Goal: Information Seeking & Learning: Stay updated

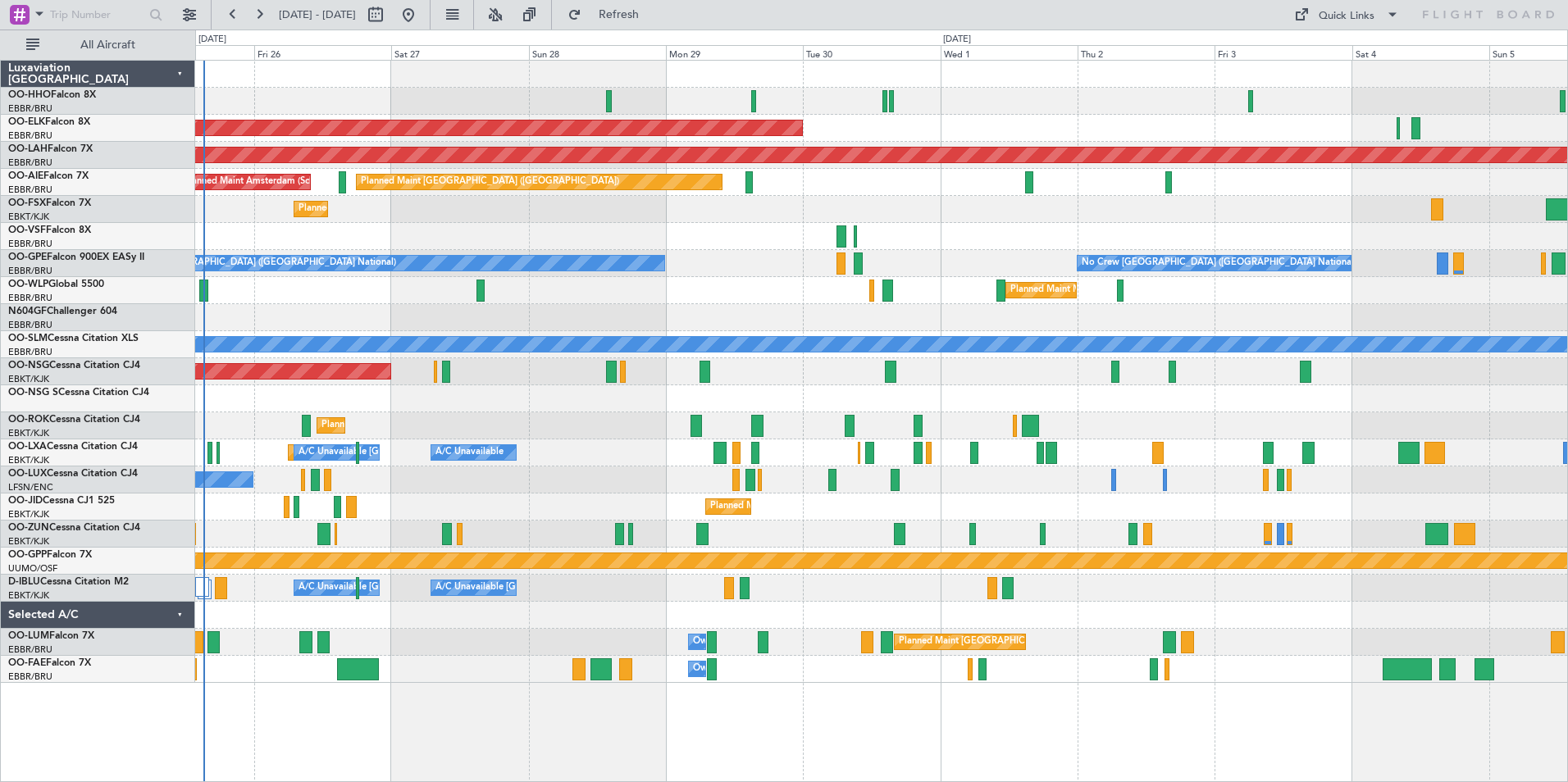
click at [259, 639] on div "Planned Maint [GEOGRAPHIC_DATA] ([GEOGRAPHIC_DATA] National) Owner [GEOGRAPHIC_…" at bounding box center [881, 641] width 1372 height 27
click at [96, 47] on span "All Aircraft" at bounding box center [108, 46] width 131 height 12
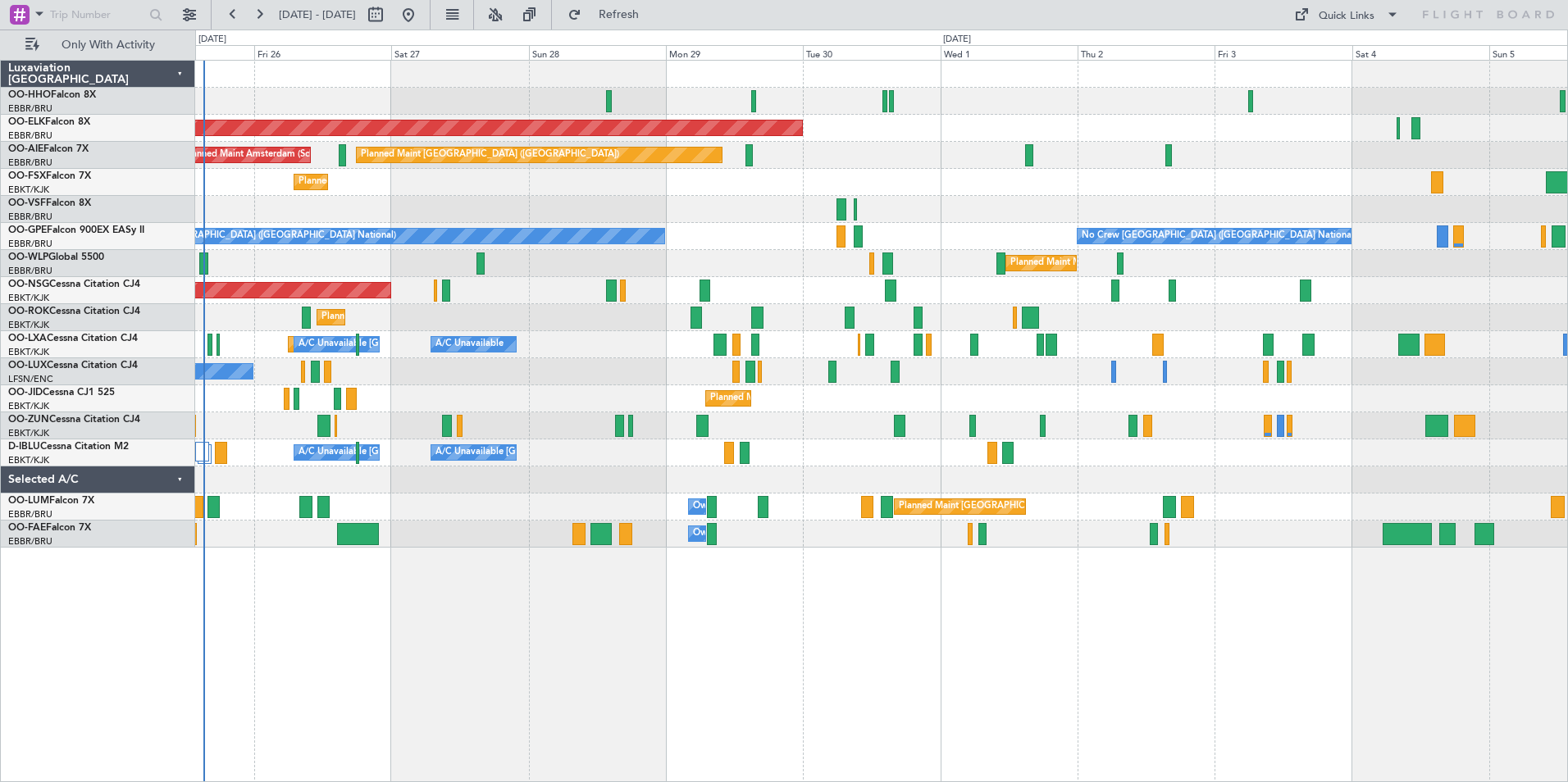
click at [448, 503] on div "Planned Maint [GEOGRAPHIC_DATA] ([GEOGRAPHIC_DATA] National) Owner [GEOGRAPHIC_…" at bounding box center [881, 506] width 1372 height 27
click at [653, 19] on span "Refresh" at bounding box center [618, 15] width 68 height 12
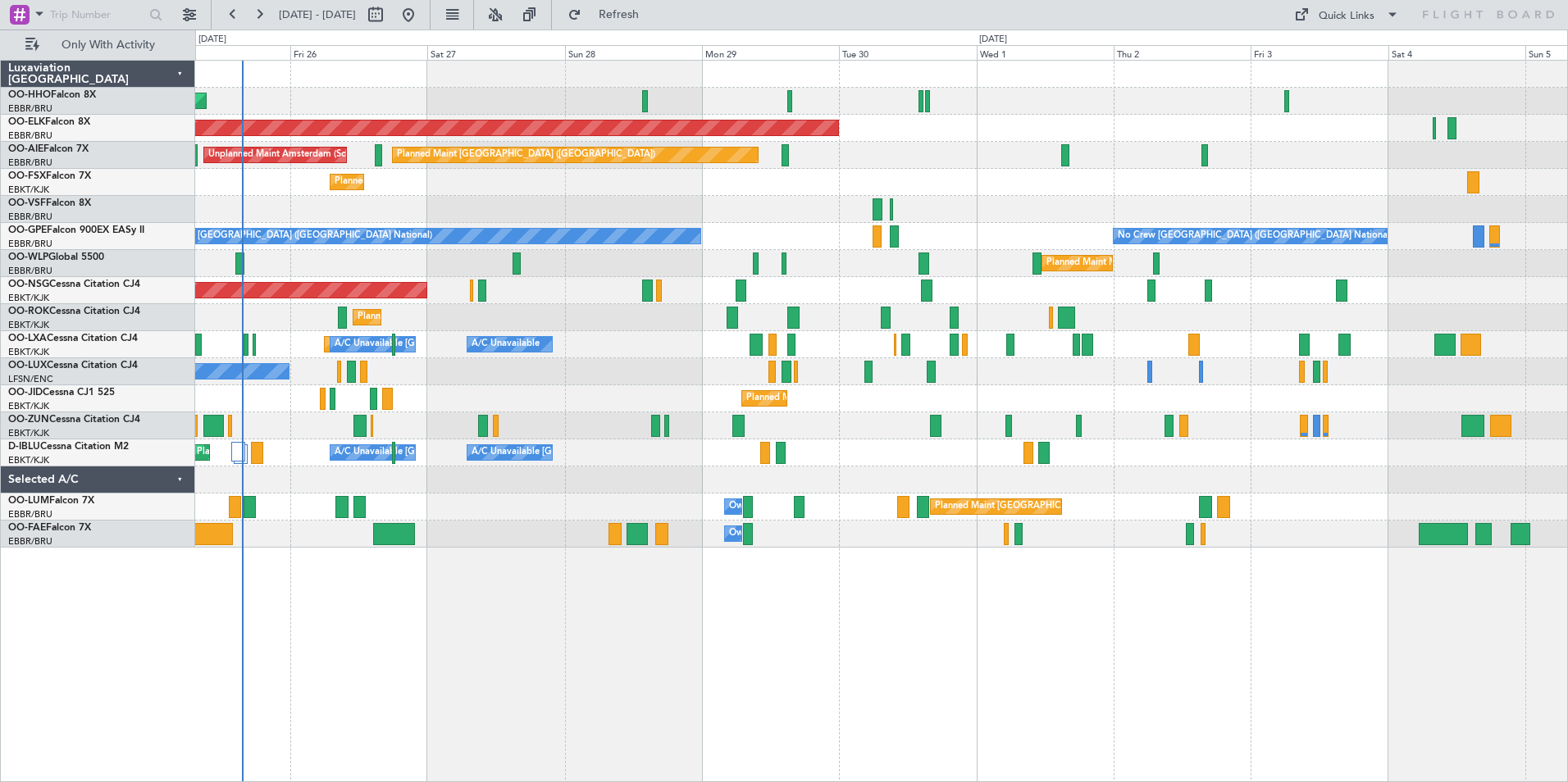
click at [382, 400] on div "Planned Maint Kortrijk-[GEOGRAPHIC_DATA]" at bounding box center [881, 398] width 1372 height 27
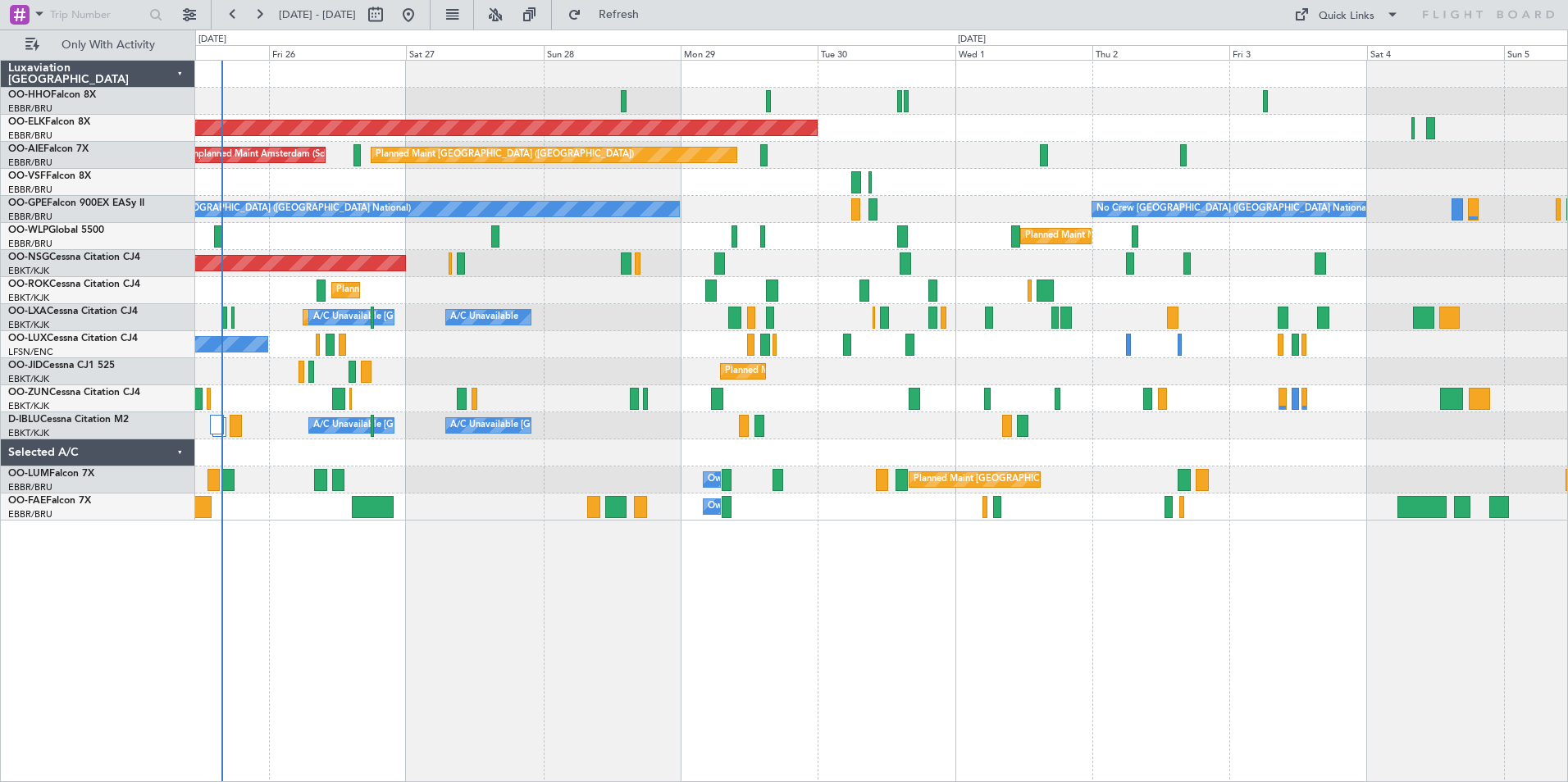
click at [540, 515] on div "Owner Melsbroek Air Base" at bounding box center [881, 506] width 1372 height 27
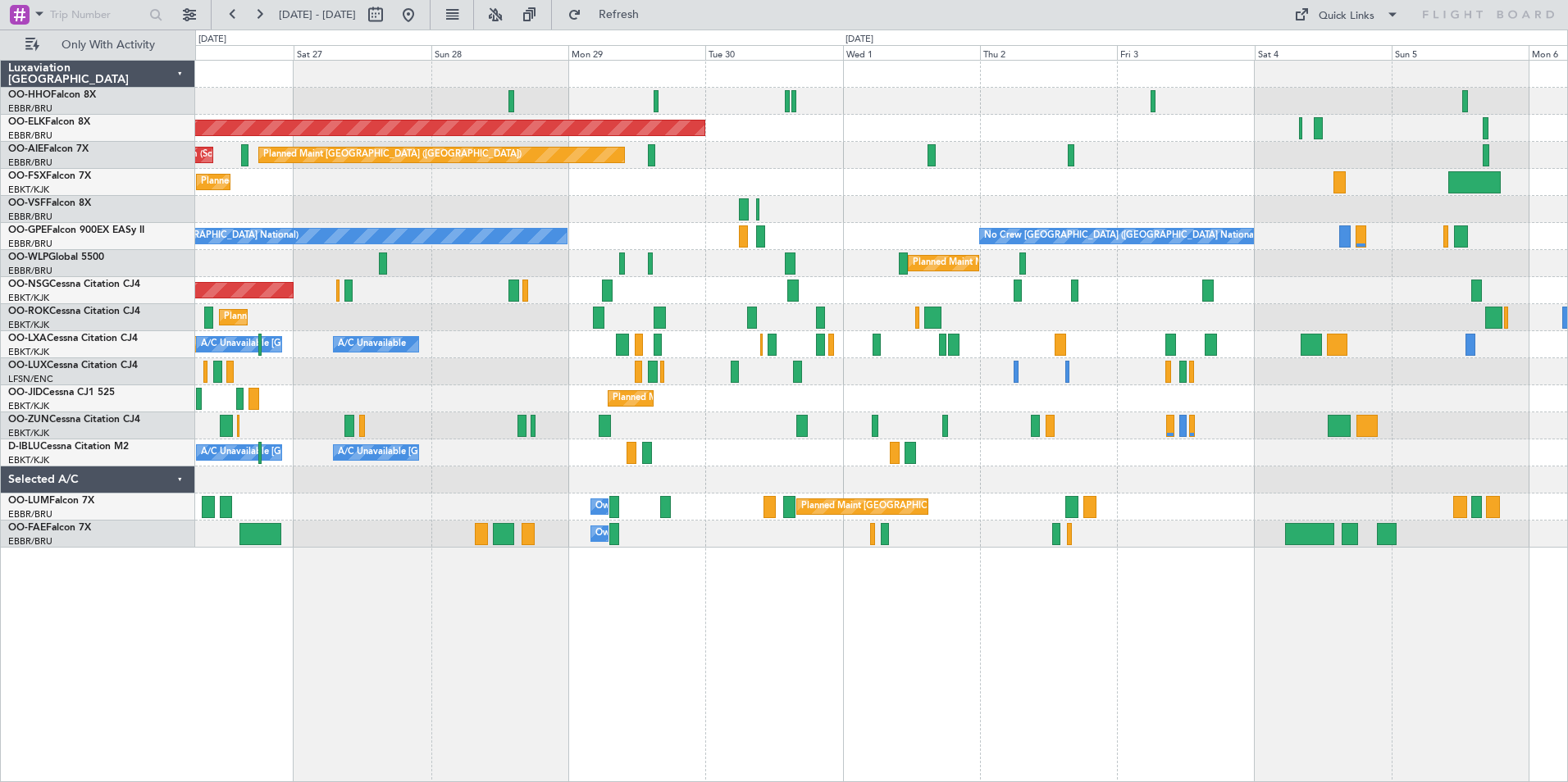
click at [1440, 461] on div "A/C Unavailable [GEOGRAPHIC_DATA]-[GEOGRAPHIC_DATA] A/C Unavailable [GEOGRAPHIC…" at bounding box center [881, 452] width 1372 height 27
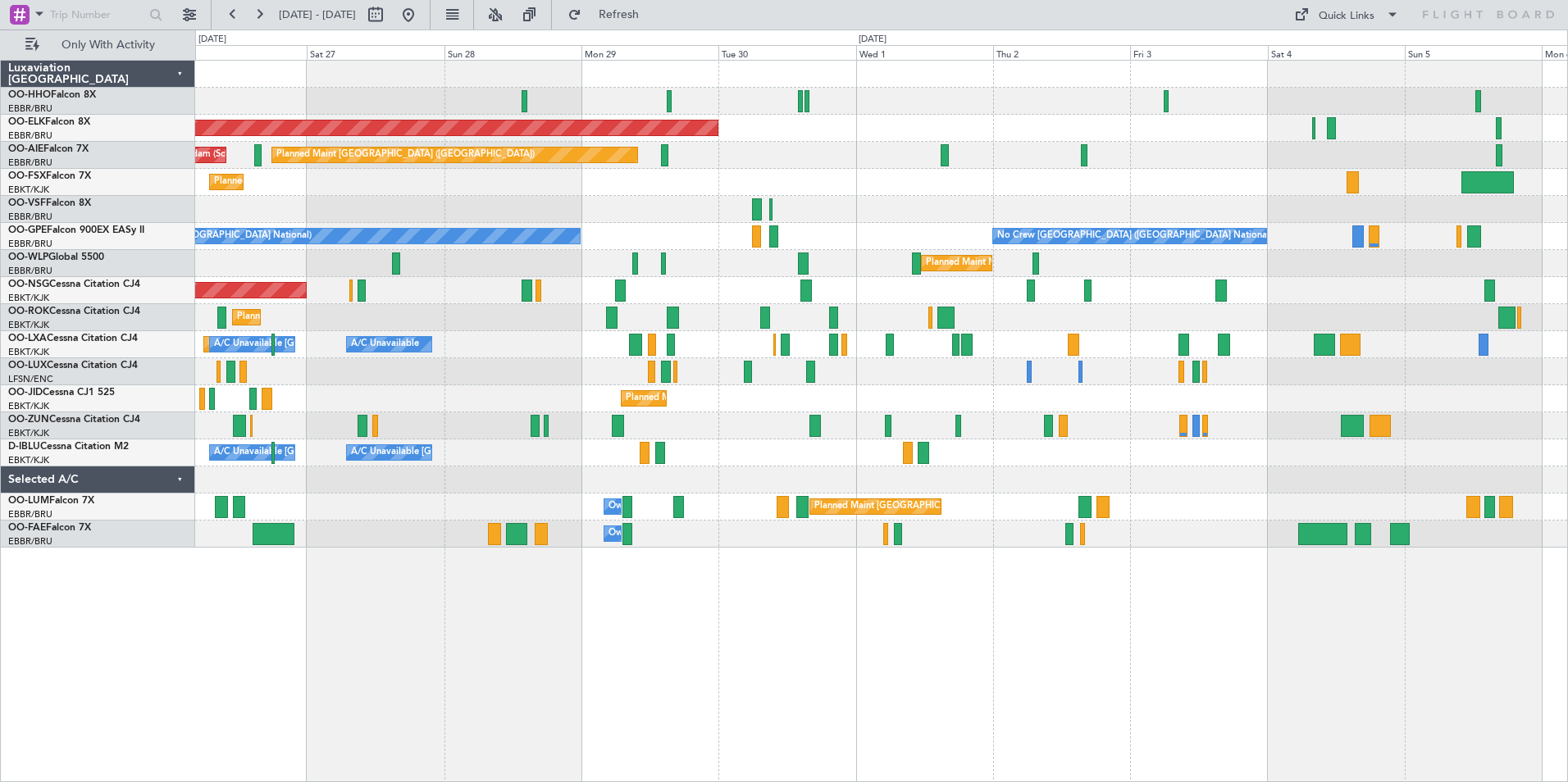
click at [1224, 516] on div "Planned Maint [GEOGRAPHIC_DATA] ([GEOGRAPHIC_DATA] National) Owner [GEOGRAPHIC_…" at bounding box center [881, 506] width 1372 height 27
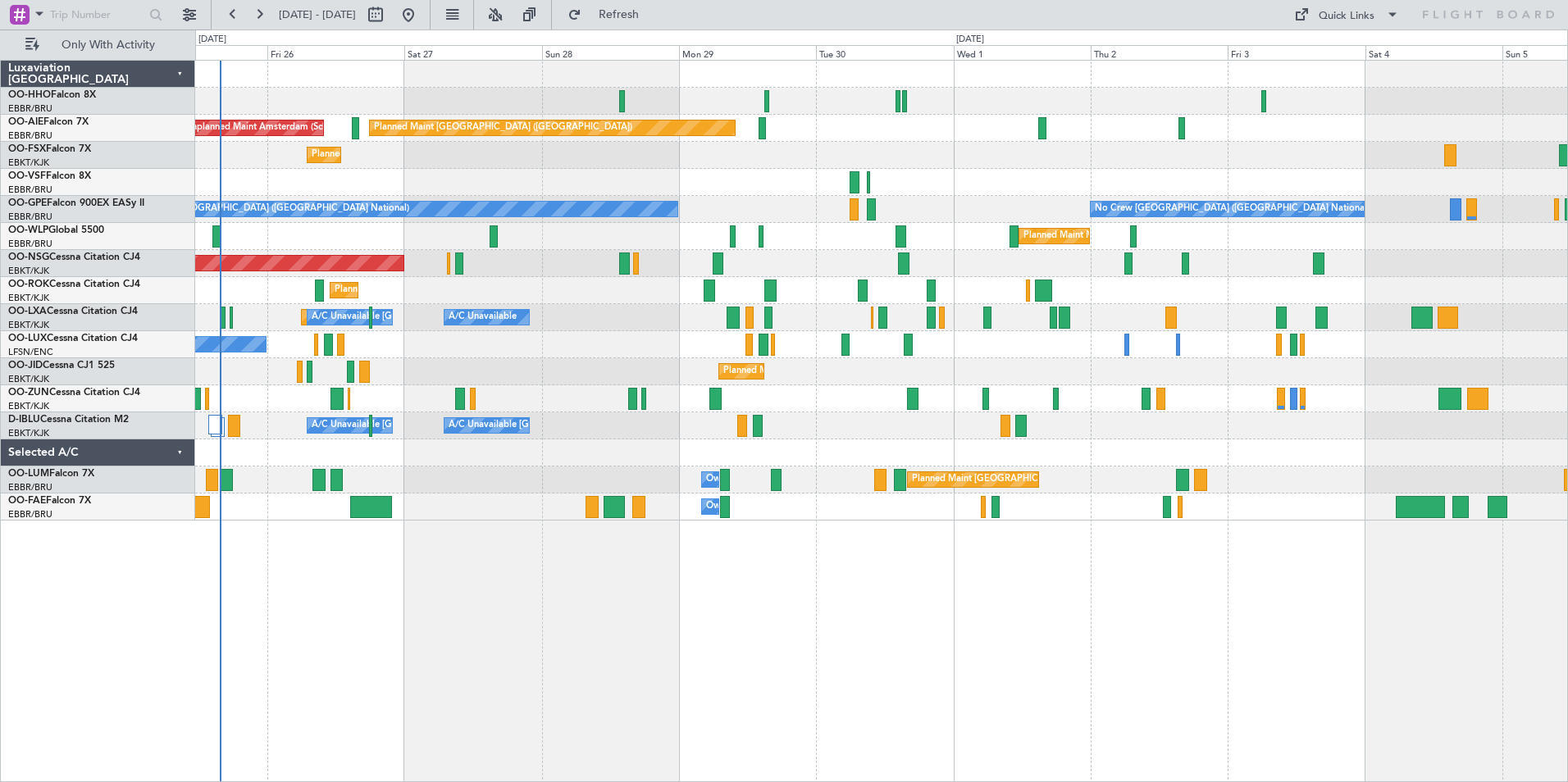
click at [972, 208] on div "Planned Maint Geneva (Cointrin) Planned Maint [GEOGRAPHIC_DATA] ([GEOGRAPHIC_DA…" at bounding box center [881, 290] width 1372 height 460
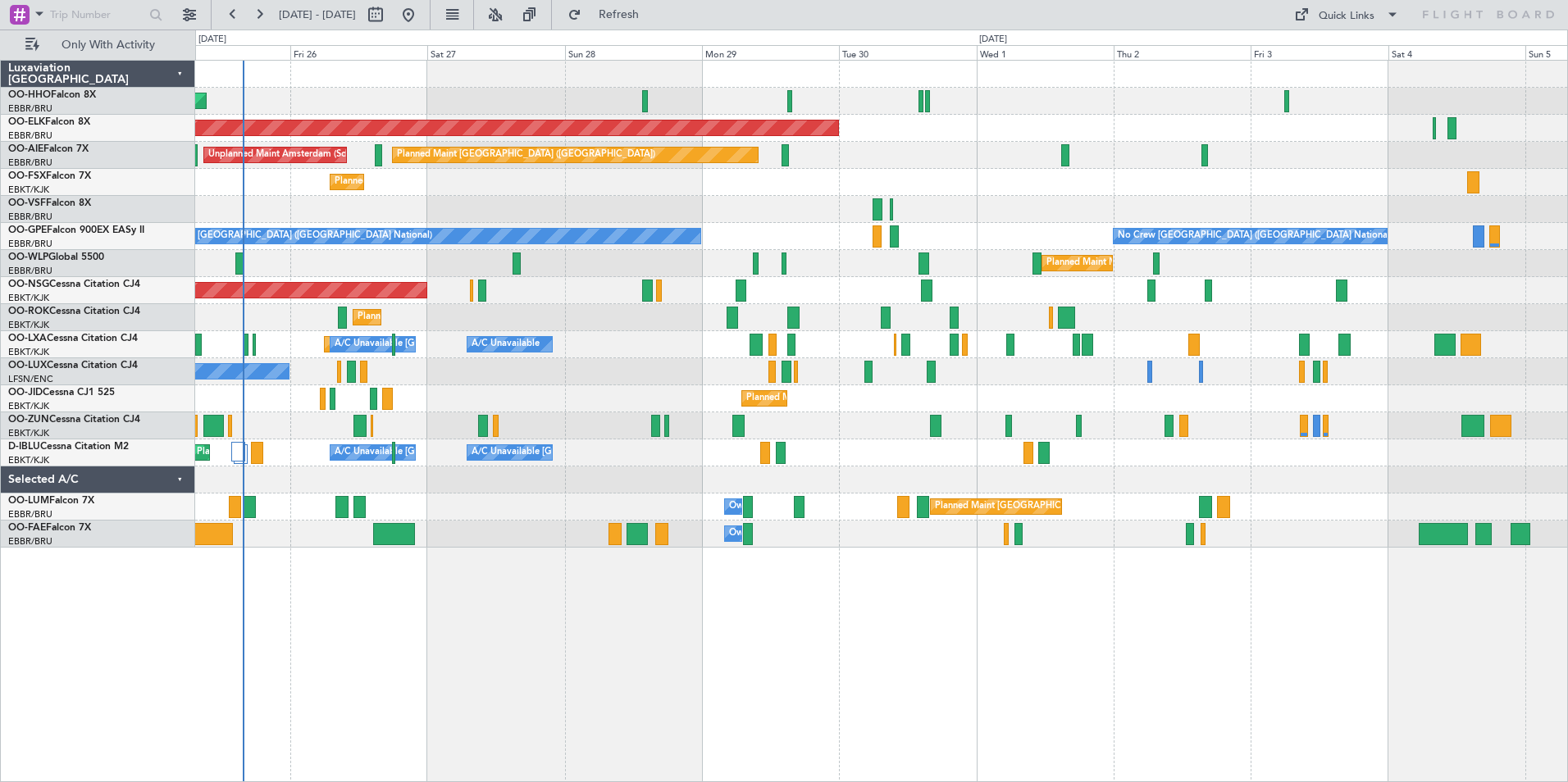
click at [657, 391] on div "Planned Maint Kortrijk-[GEOGRAPHIC_DATA]" at bounding box center [881, 398] width 1372 height 27
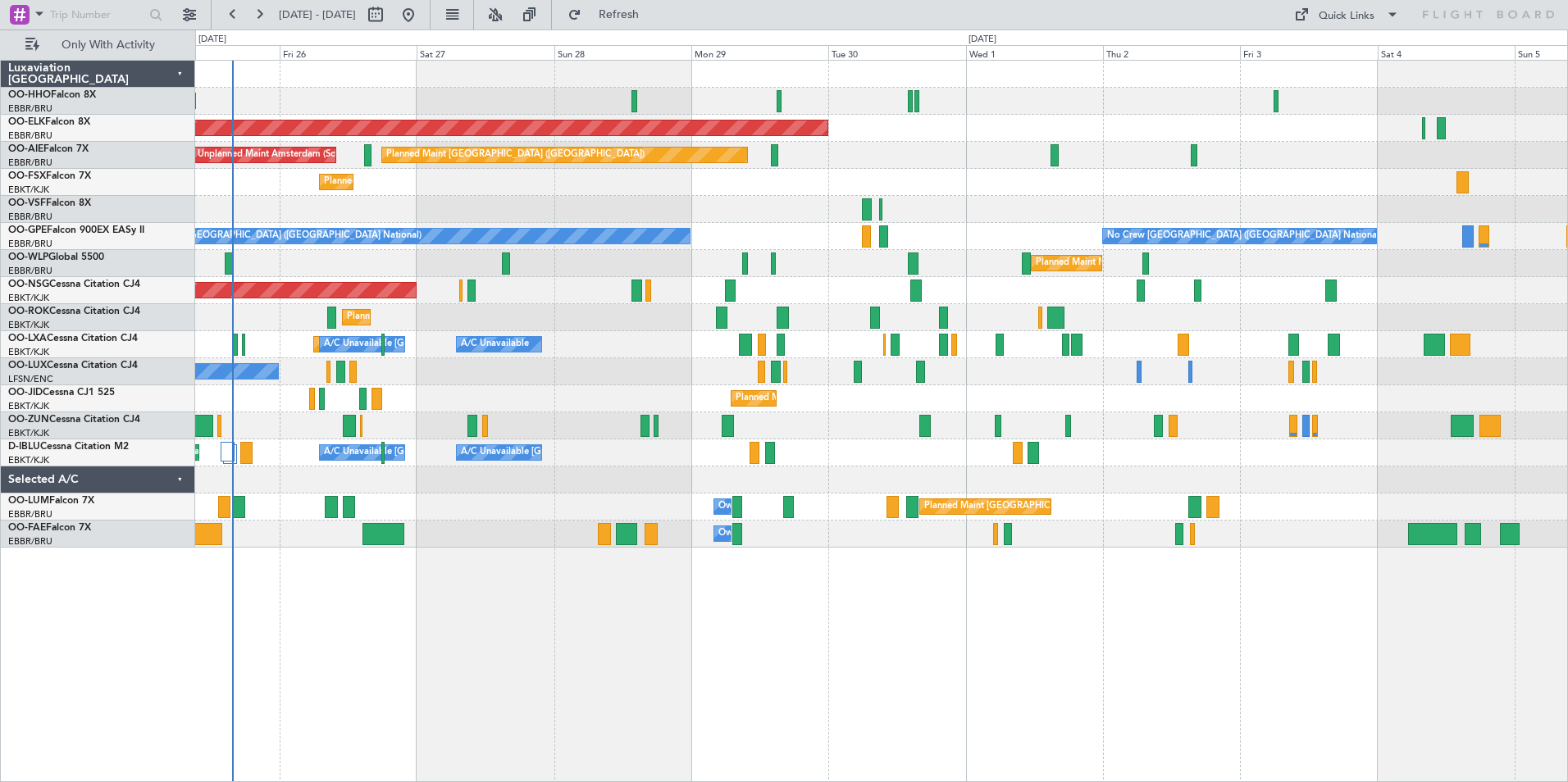
click at [290, 488] on div at bounding box center [881, 480] width 1372 height 27
